Goal: Information Seeking & Learning: Learn about a topic

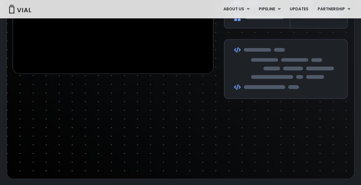
scroll to position [1030, 0]
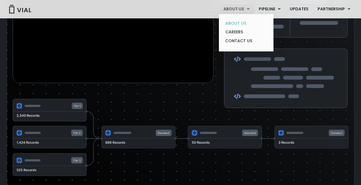
click at [236, 22] on link "ABOUT US" at bounding box center [246, 23] width 50 height 9
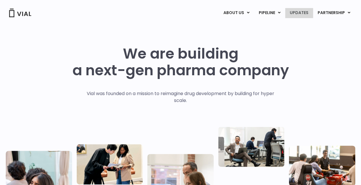
click at [303, 12] on link "UPDATES" at bounding box center [299, 13] width 28 height 10
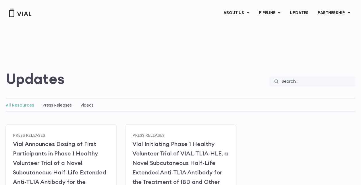
click at [334, 12] on link "PARTNERSHIP" at bounding box center [334, 13] width 42 height 10
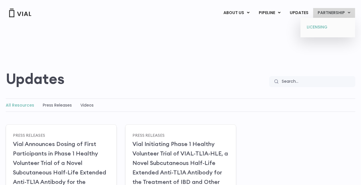
click at [309, 27] on link "LICENSING" at bounding box center [327, 27] width 50 height 9
